Goal: Task Accomplishment & Management: Manage account settings

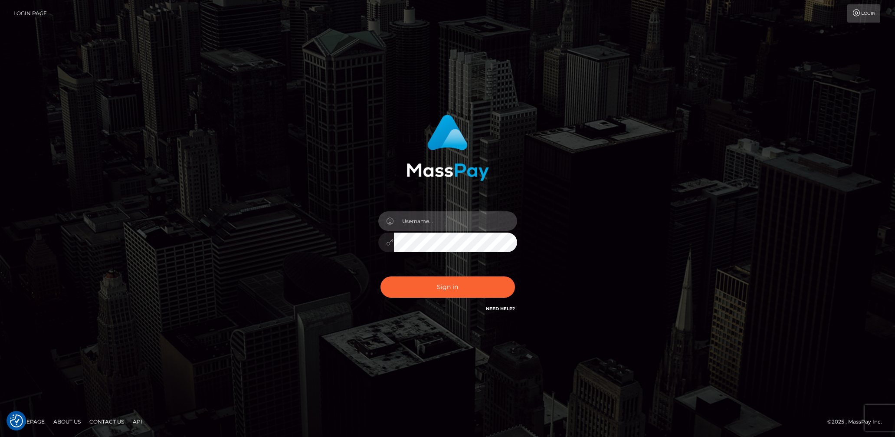
click at [457, 225] on input "text" at bounding box center [455, 221] width 123 height 20
type input "lady.v"
click at [451, 291] on button "Sign in" at bounding box center [448, 287] width 135 height 21
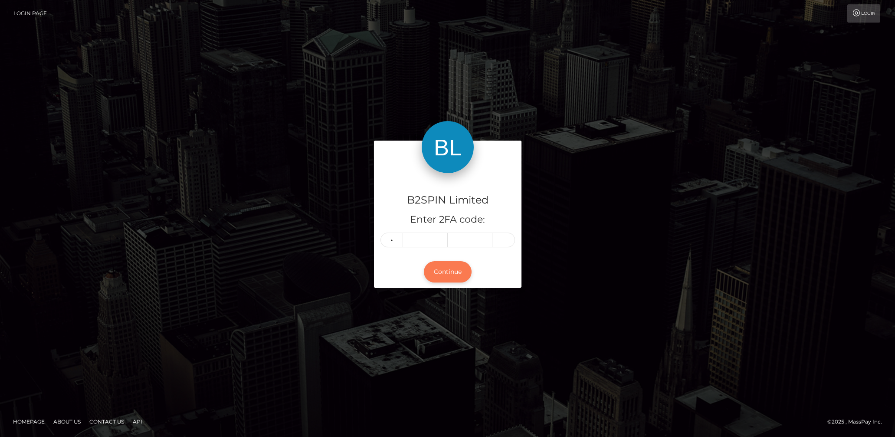
type input "5"
type input "6"
type input "7"
type input "6"
type input "1"
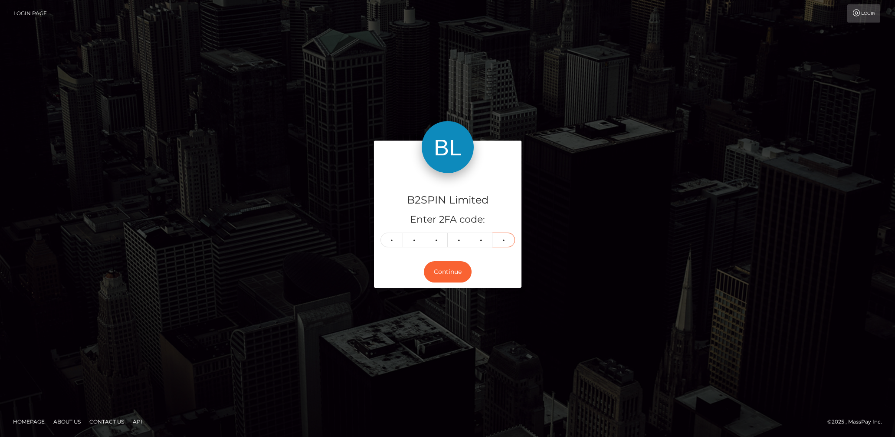
type input "7"
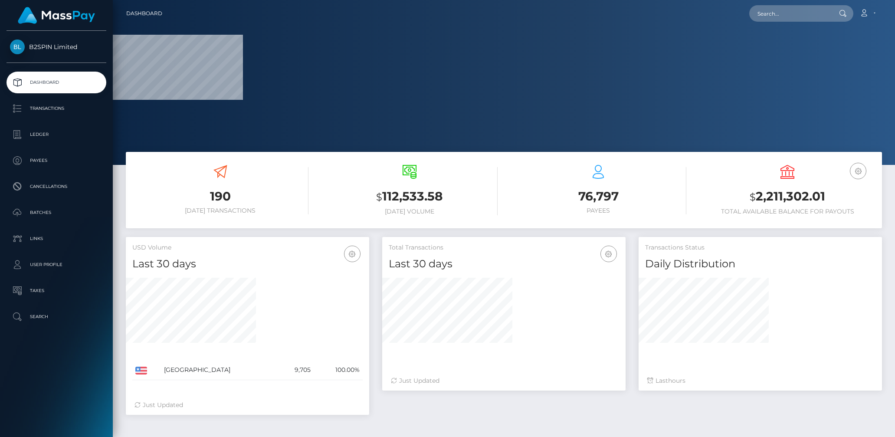
click at [796, 198] on h3 "$ 2,211,302.01" at bounding box center [788, 197] width 176 height 18
copy h3 "2,211,302.01"
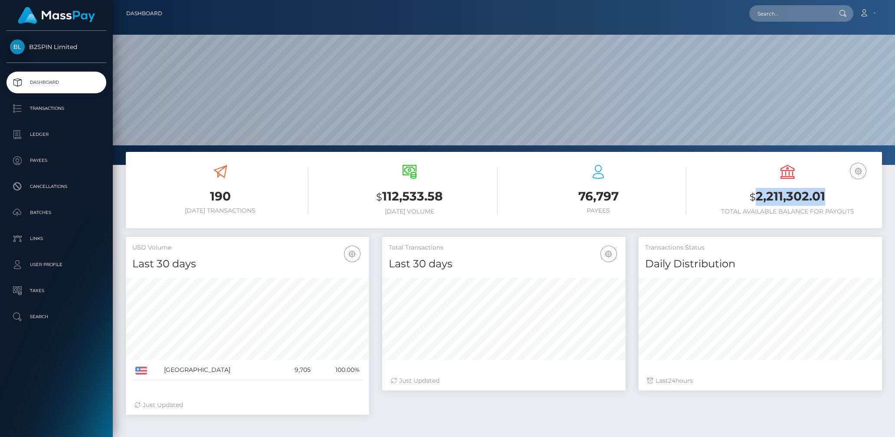
scroll to position [154, 244]
